Goal: Transaction & Acquisition: Subscribe to service/newsletter

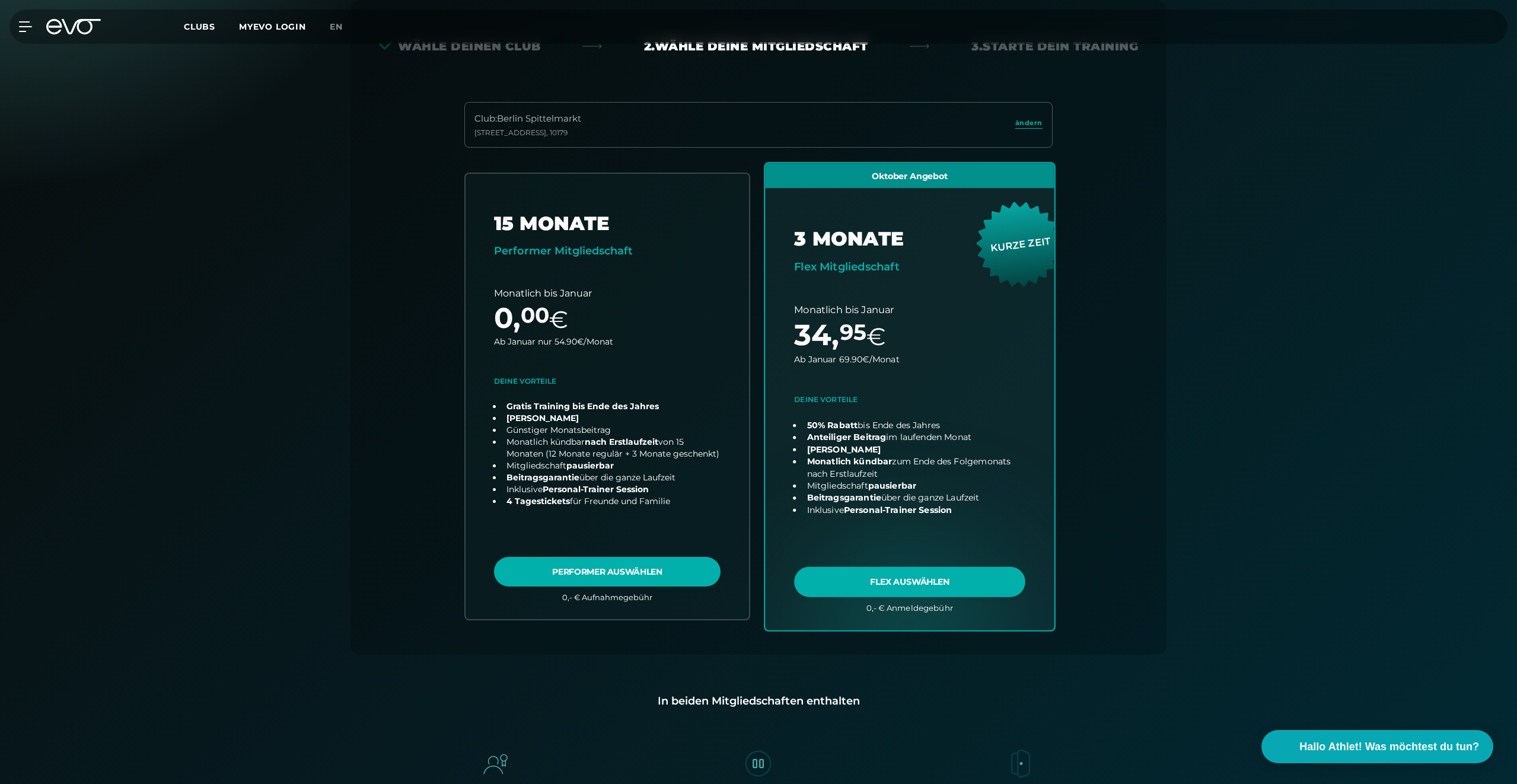
click at [838, 582] on link "choose plan" at bounding box center [909, 396] width 289 height 466
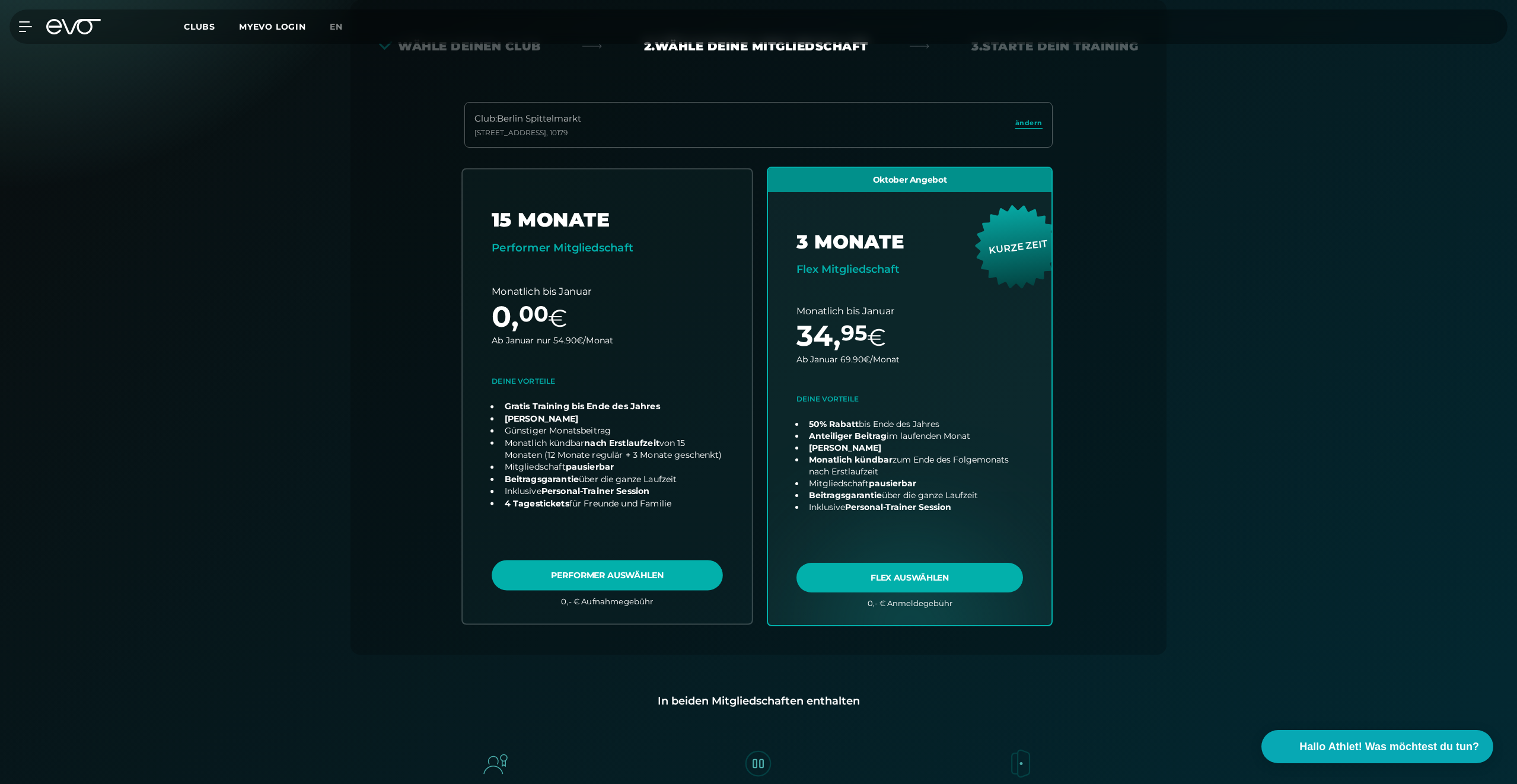
click at [578, 565] on link "choose plan" at bounding box center [607, 396] width 289 height 454
click at [580, 121] on div "Club : [GEOGRAPHIC_DATA]" at bounding box center [528, 118] width 106 height 13
click at [1020, 119] on span "ändern" at bounding box center [1028, 122] width 28 height 10
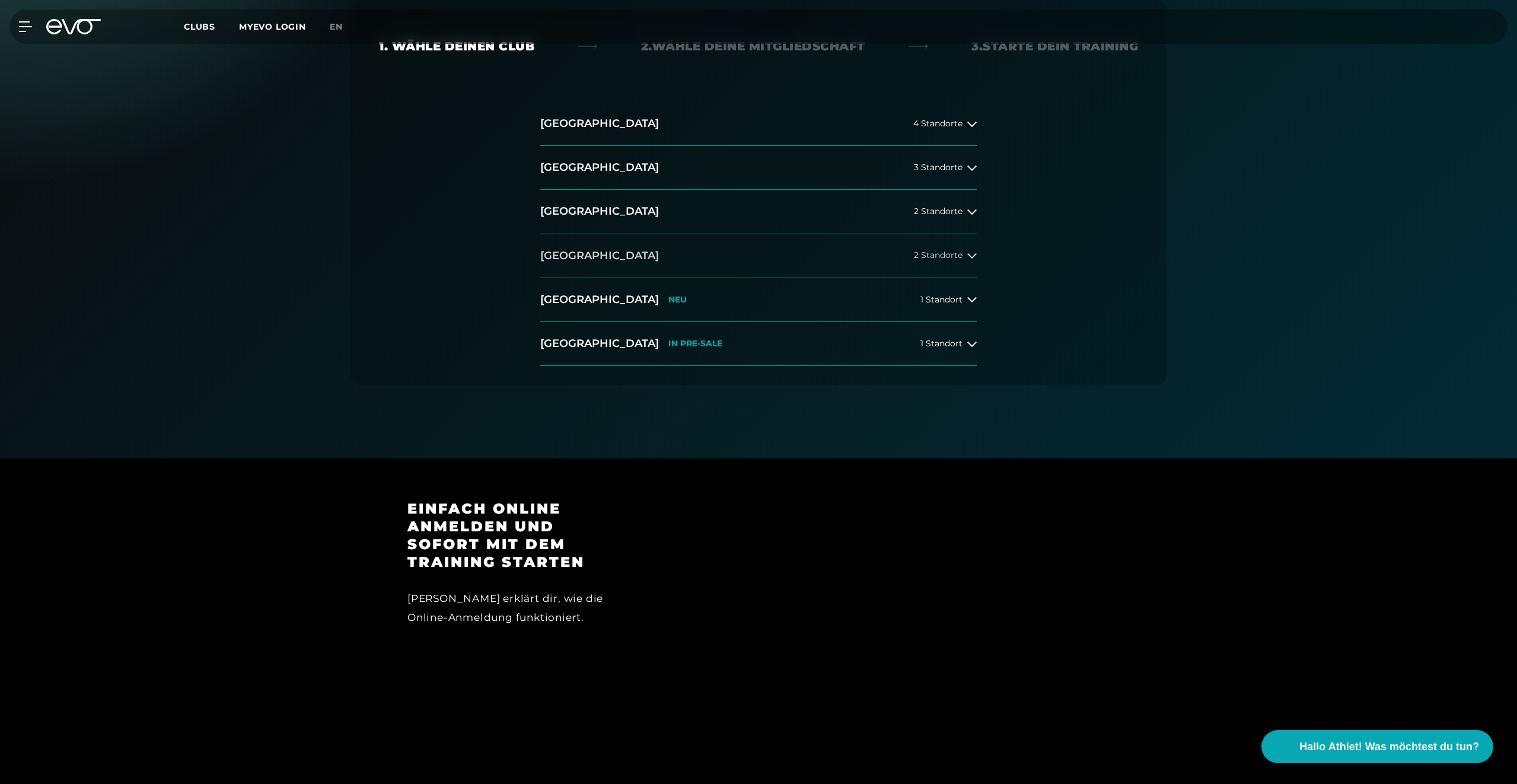
click at [724, 263] on button "[GEOGRAPHIC_DATA] 2 Standorte" at bounding box center [758, 255] width 436 height 43
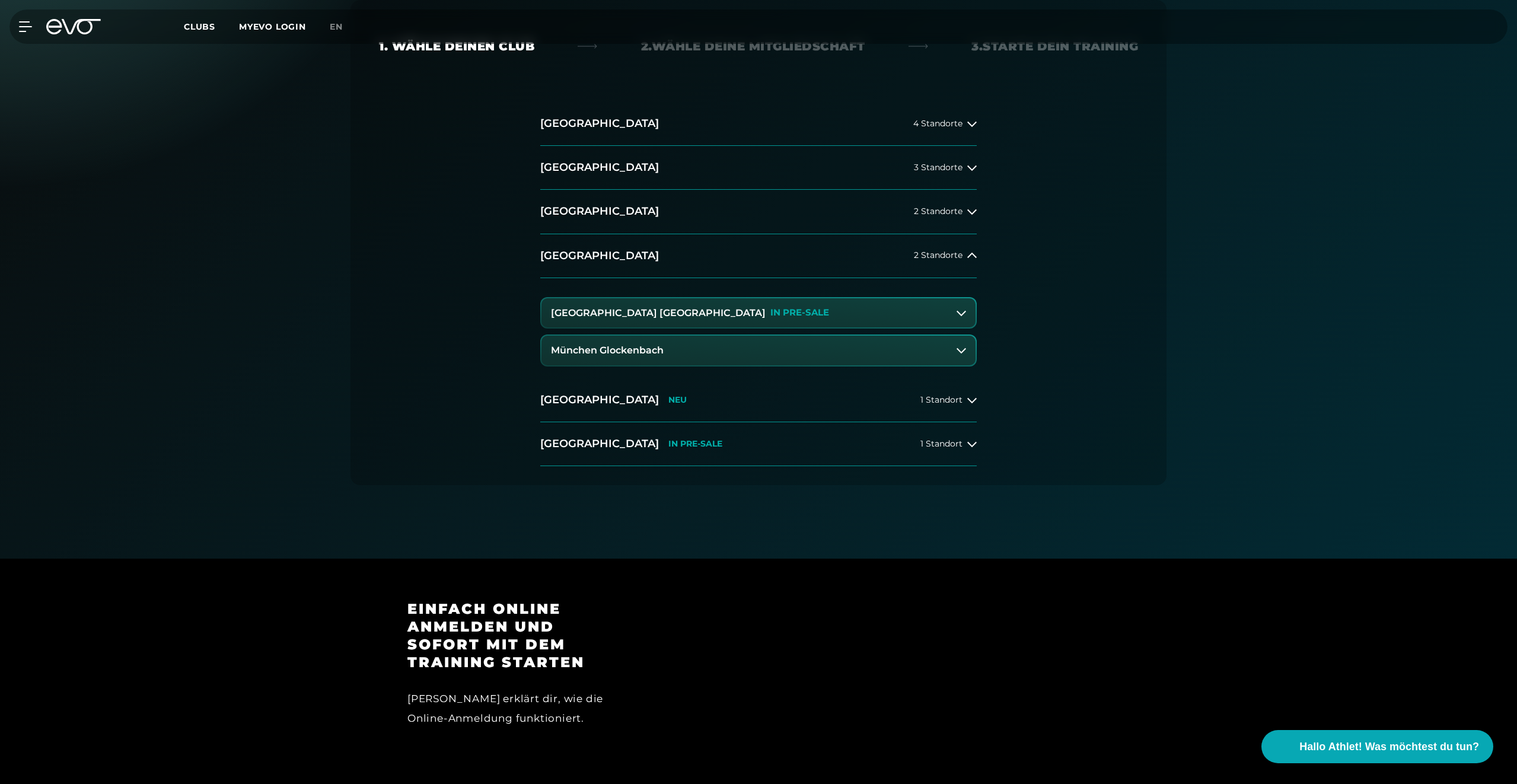
click at [778, 310] on button "[GEOGRAPHIC_DATA] Maxvorstadt IN PRE-SALE" at bounding box center [758, 312] width 434 height 29
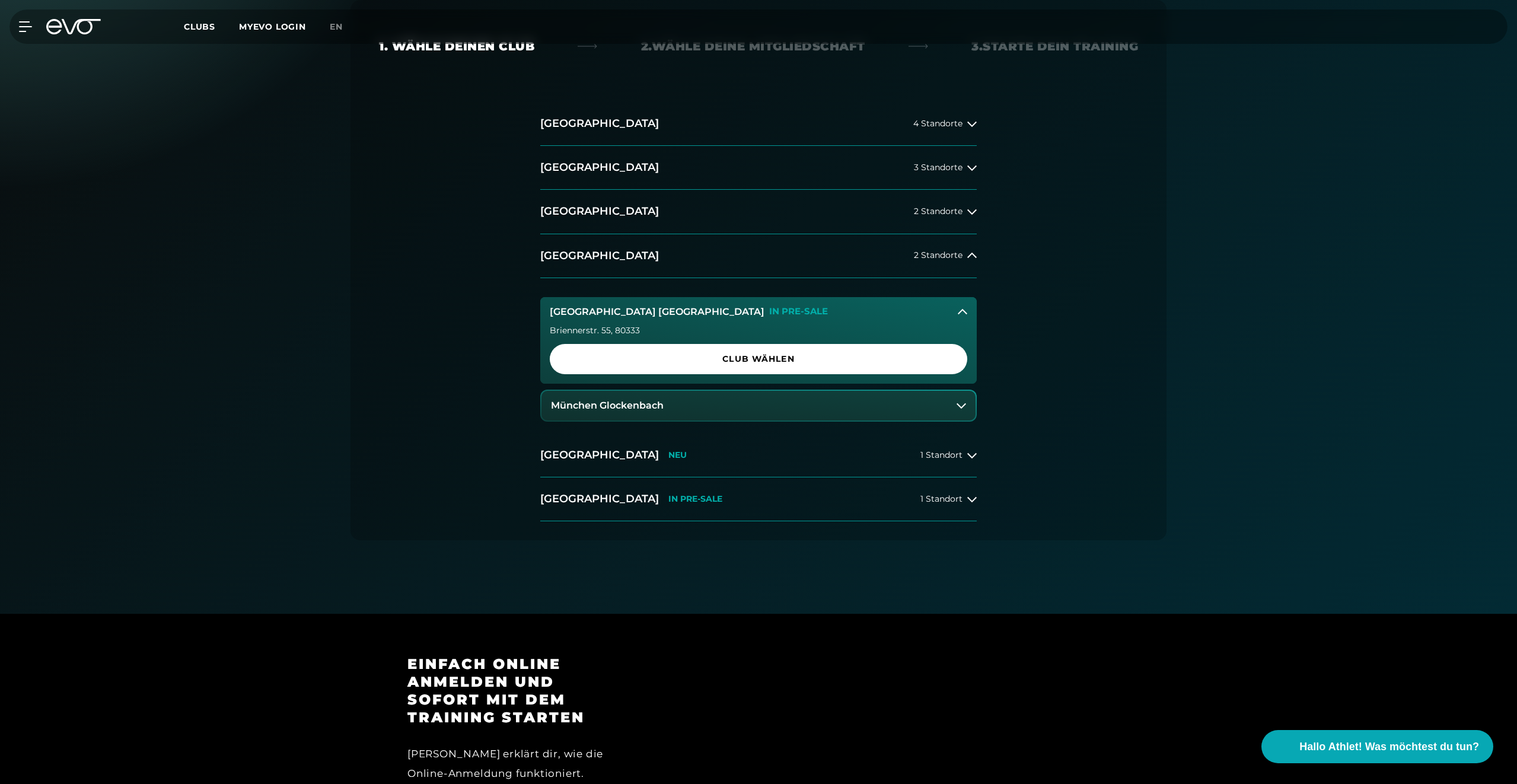
click at [755, 341] on div "Briennerstr. 55 , 80333 Club wählen" at bounding box center [758, 355] width 436 height 58
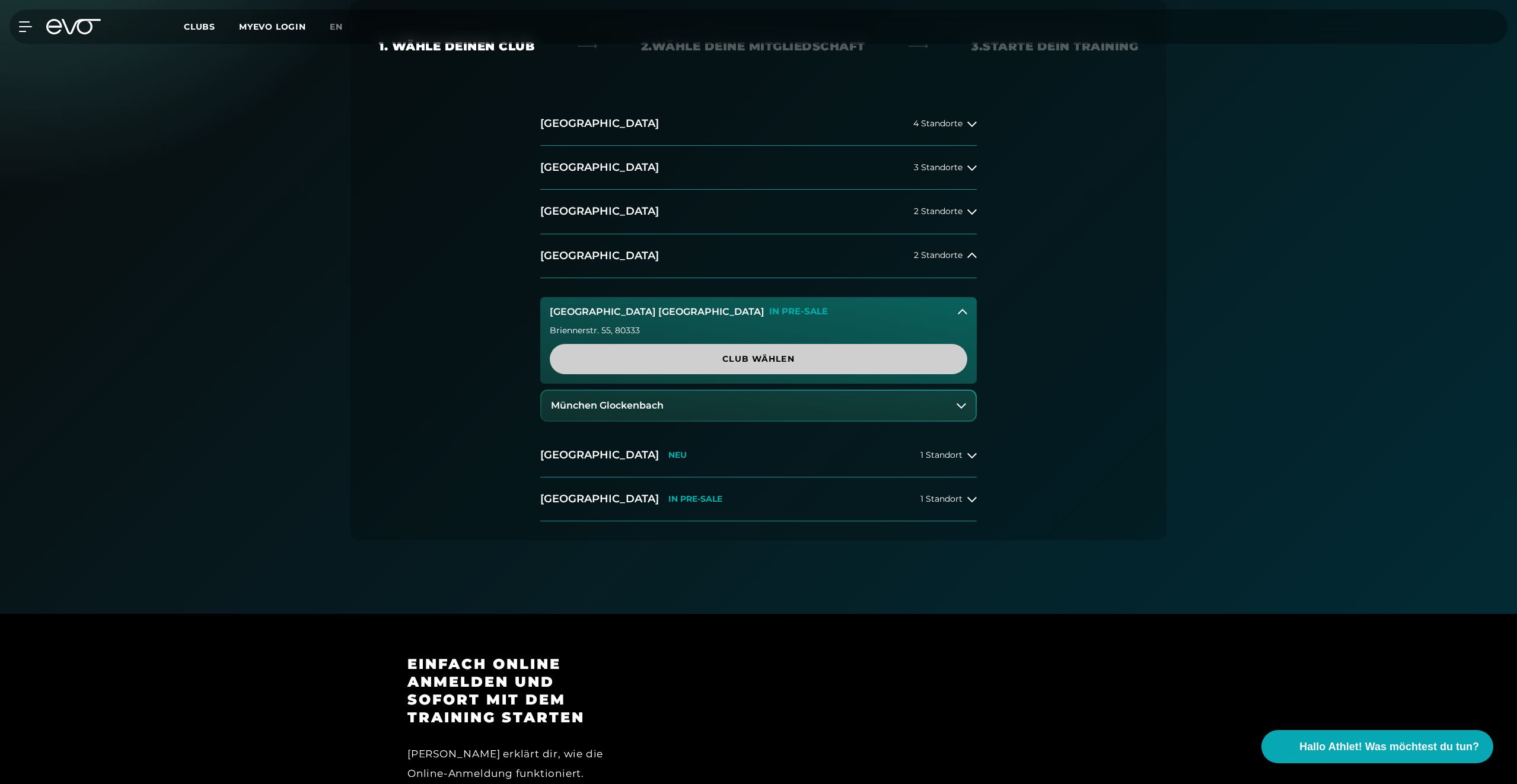
click at [747, 358] on span "Club wählen" at bounding box center [758, 359] width 360 height 12
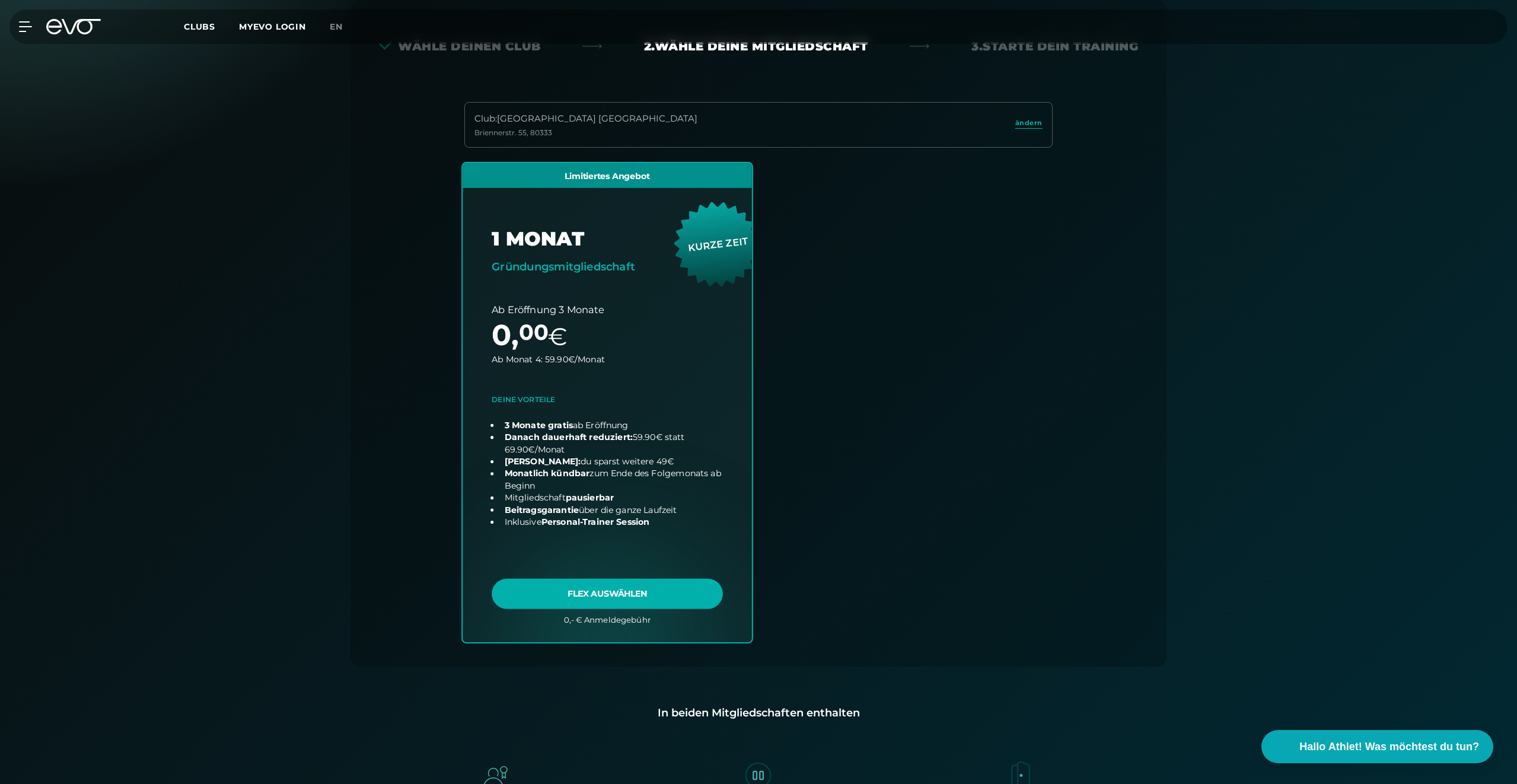
click at [588, 591] on link "choose plan" at bounding box center [607, 402] width 289 height 478
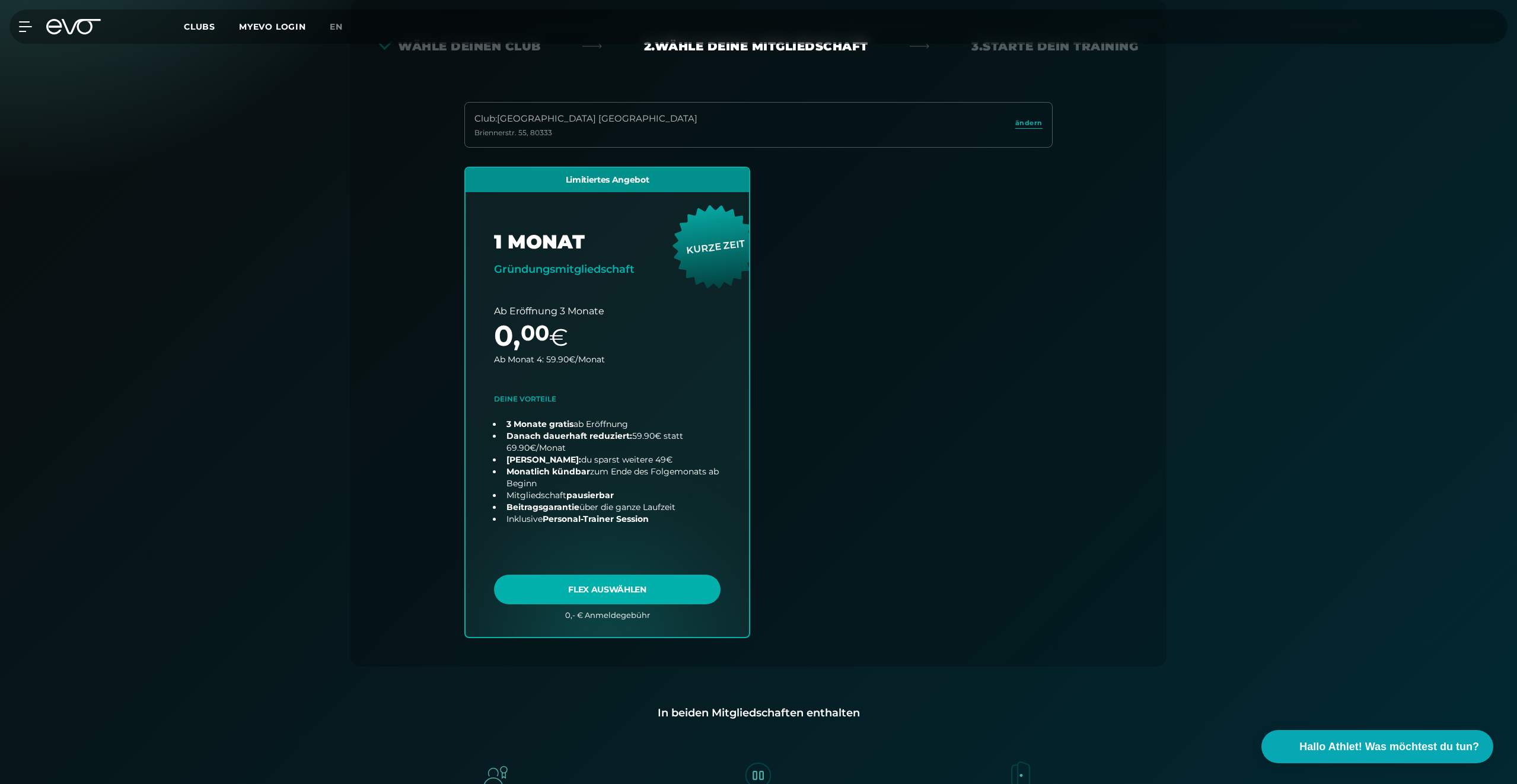
click at [381, 296] on div "Club : München Maxvorstadt Briennerstr. 55 , 80333 ändern Limitiertes Angebot 1…" at bounding box center [758, 384] width 759 height 564
click at [803, 223] on div "Limitiertes Angebot 1 Monat Gründungsmitgliedschaft KURZE ZEIT .badge-gradient …" at bounding box center [758, 417] width 608 height 500
